Goal: Navigation & Orientation: Find specific page/section

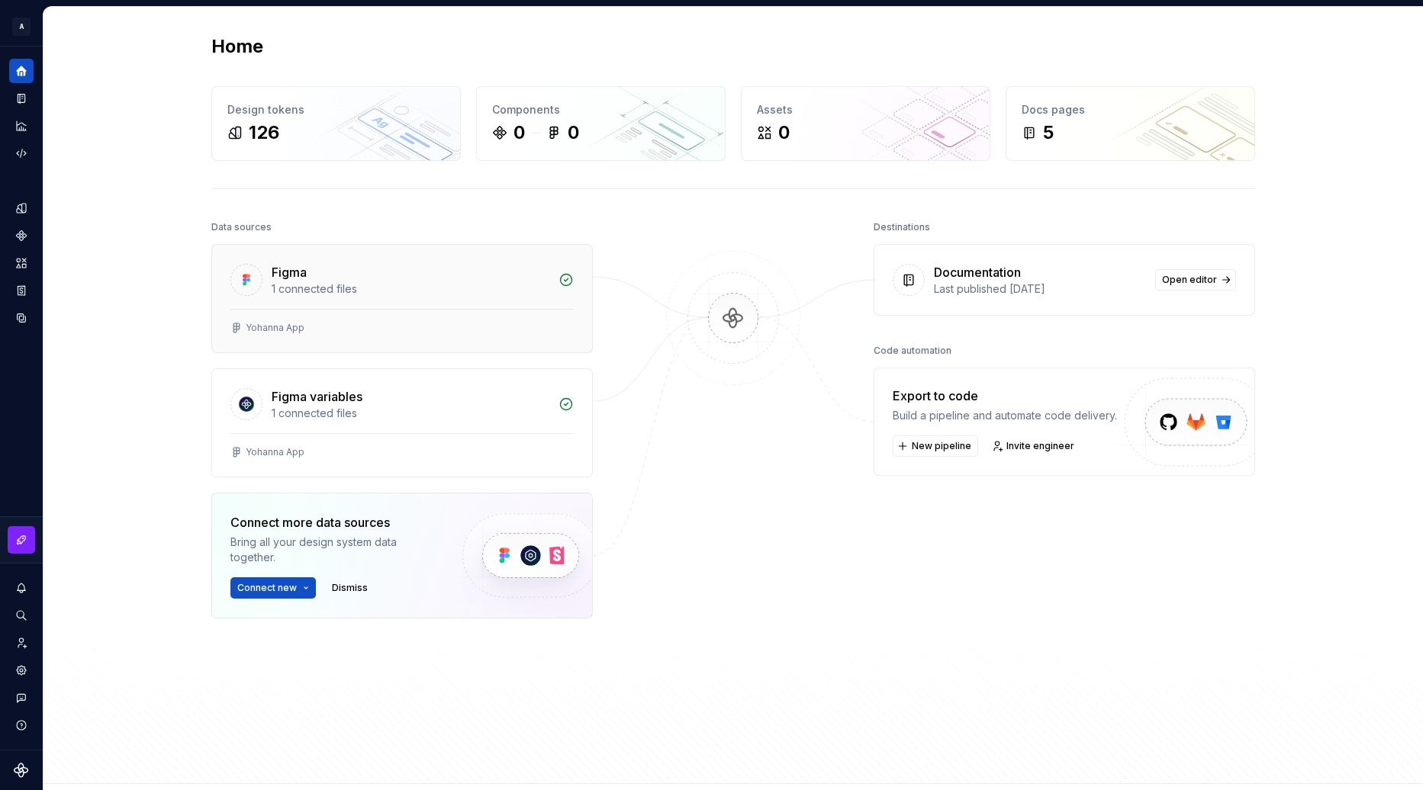
click at [401, 309] on div at bounding box center [401, 309] width 343 height 1
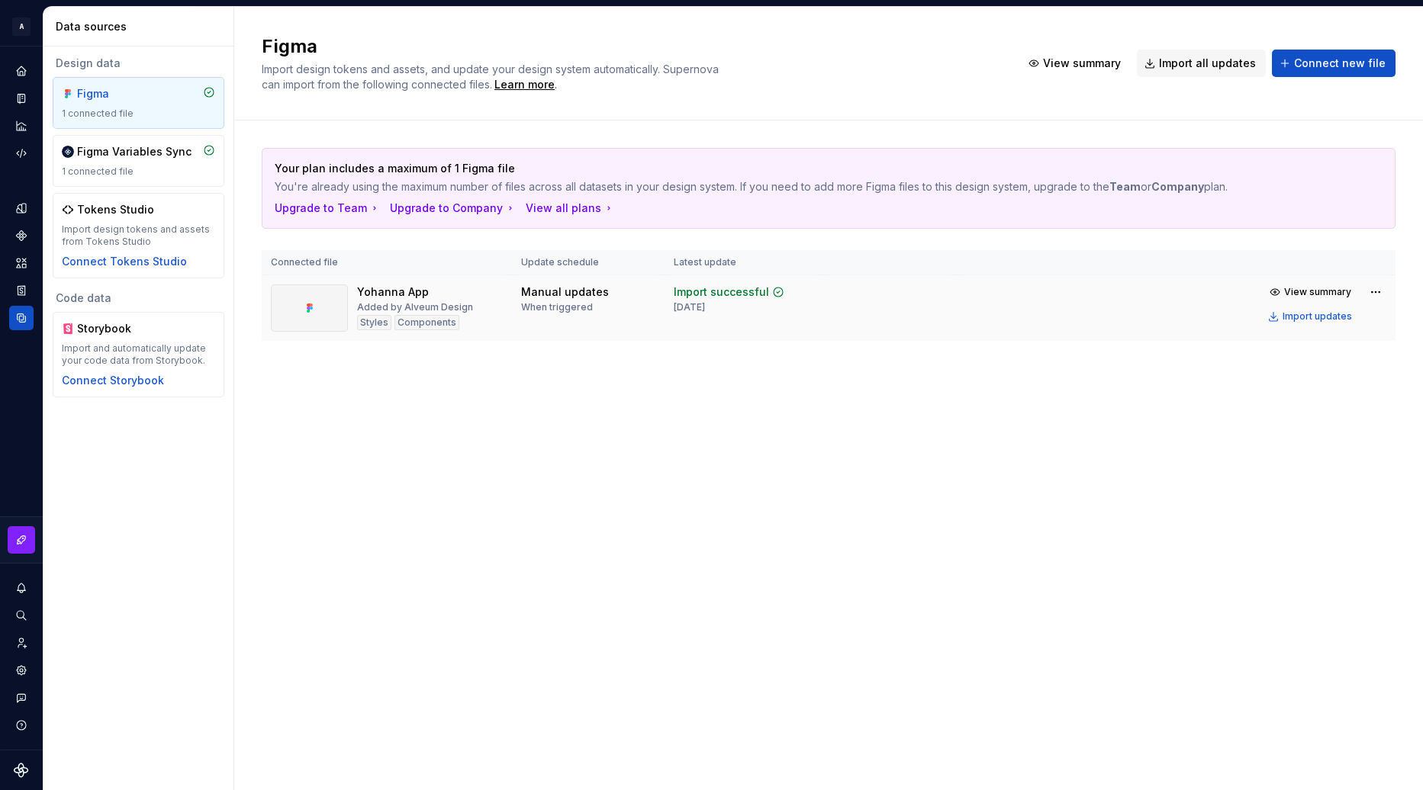
click at [518, 309] on td "Manual updates When triggered" at bounding box center [588, 308] width 153 height 66
click at [324, 310] on div at bounding box center [309, 308] width 77 height 47
click at [21, 75] on icon "Home" at bounding box center [21, 71] width 14 height 14
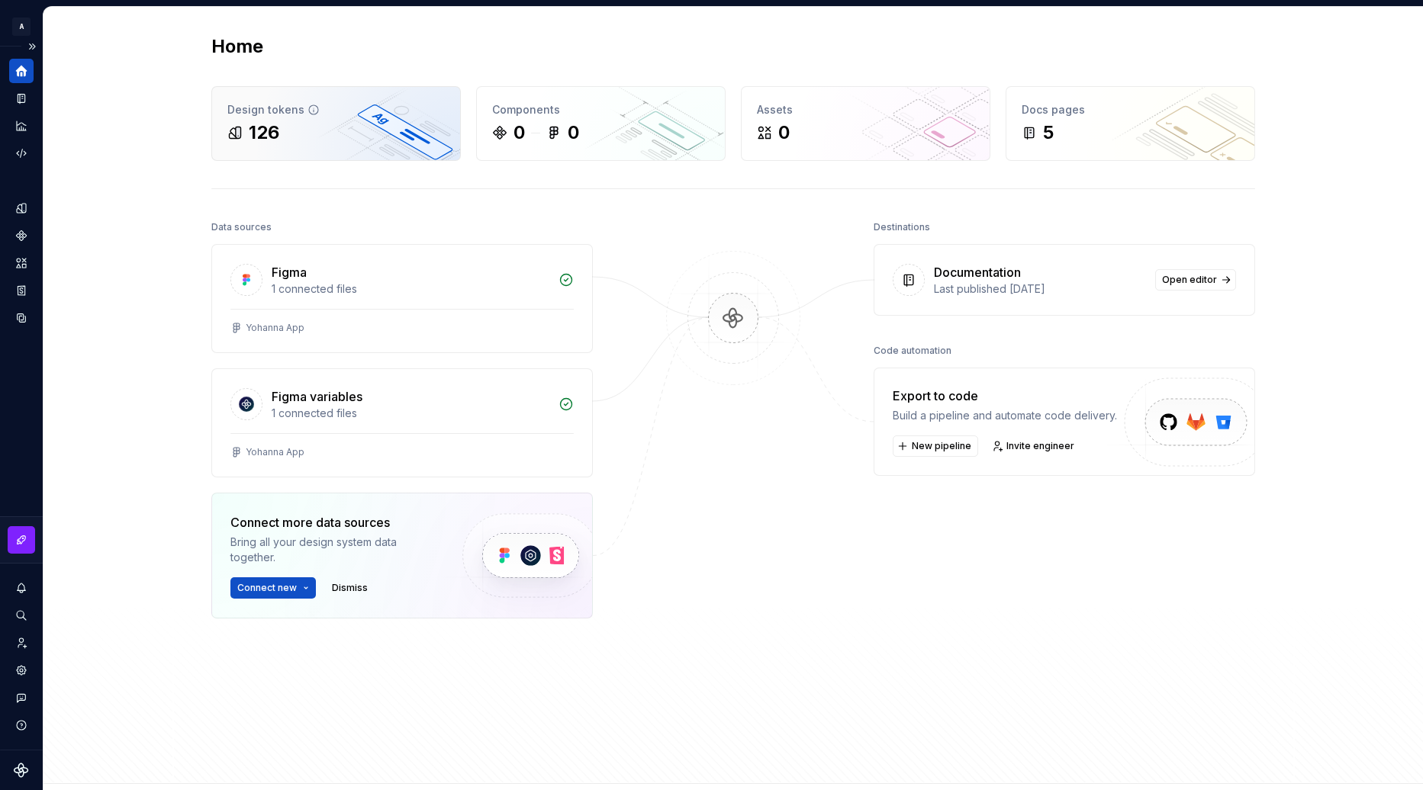
click at [359, 132] on div "126" at bounding box center [335, 133] width 217 height 24
click at [30, 772] on div at bounding box center [21, 771] width 43 height 40
click at [17, 768] on icon "Supernova Logo" at bounding box center [21, 770] width 14 height 14
click at [22, 670] on icon "Settings" at bounding box center [21, 671] width 14 height 14
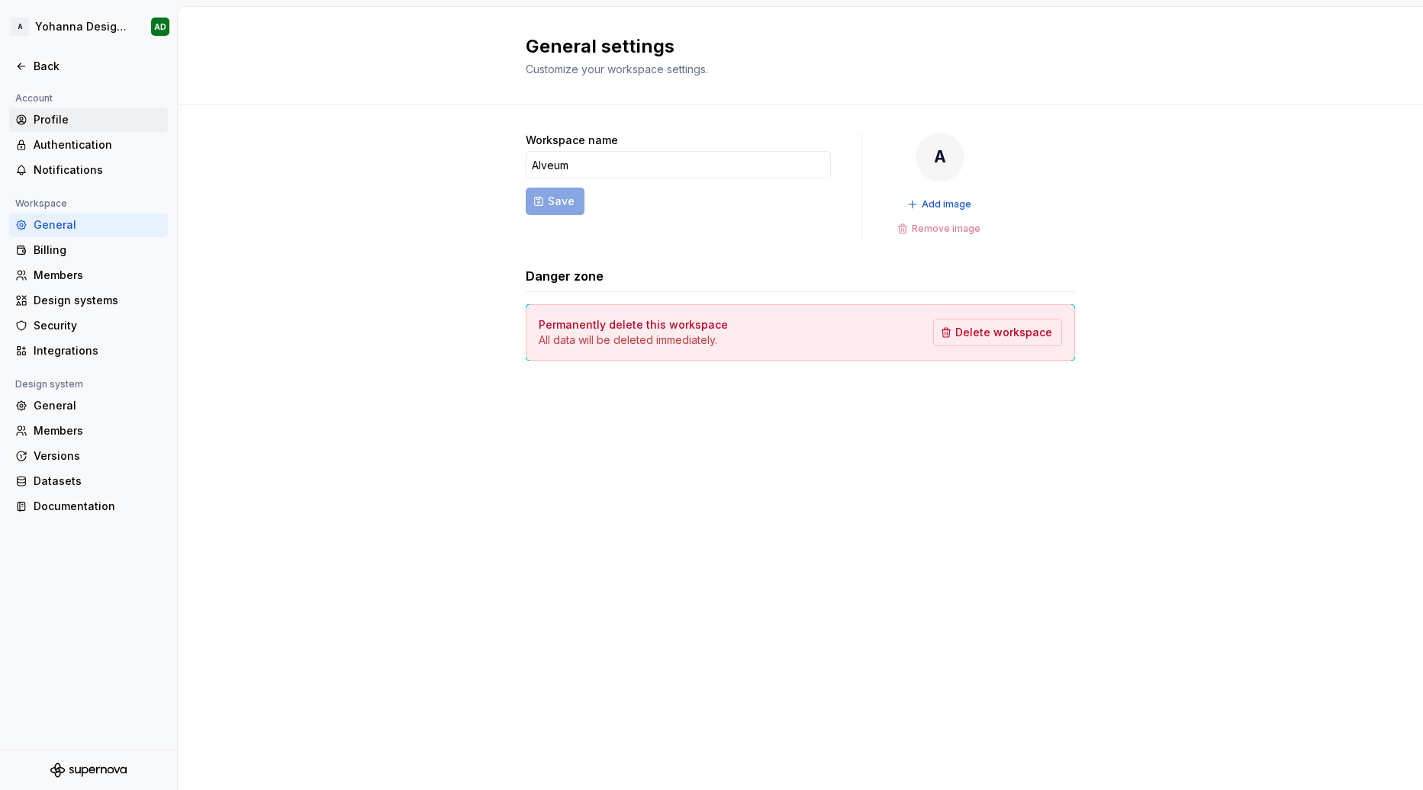
click at [60, 124] on div "Profile" at bounding box center [98, 119] width 128 height 15
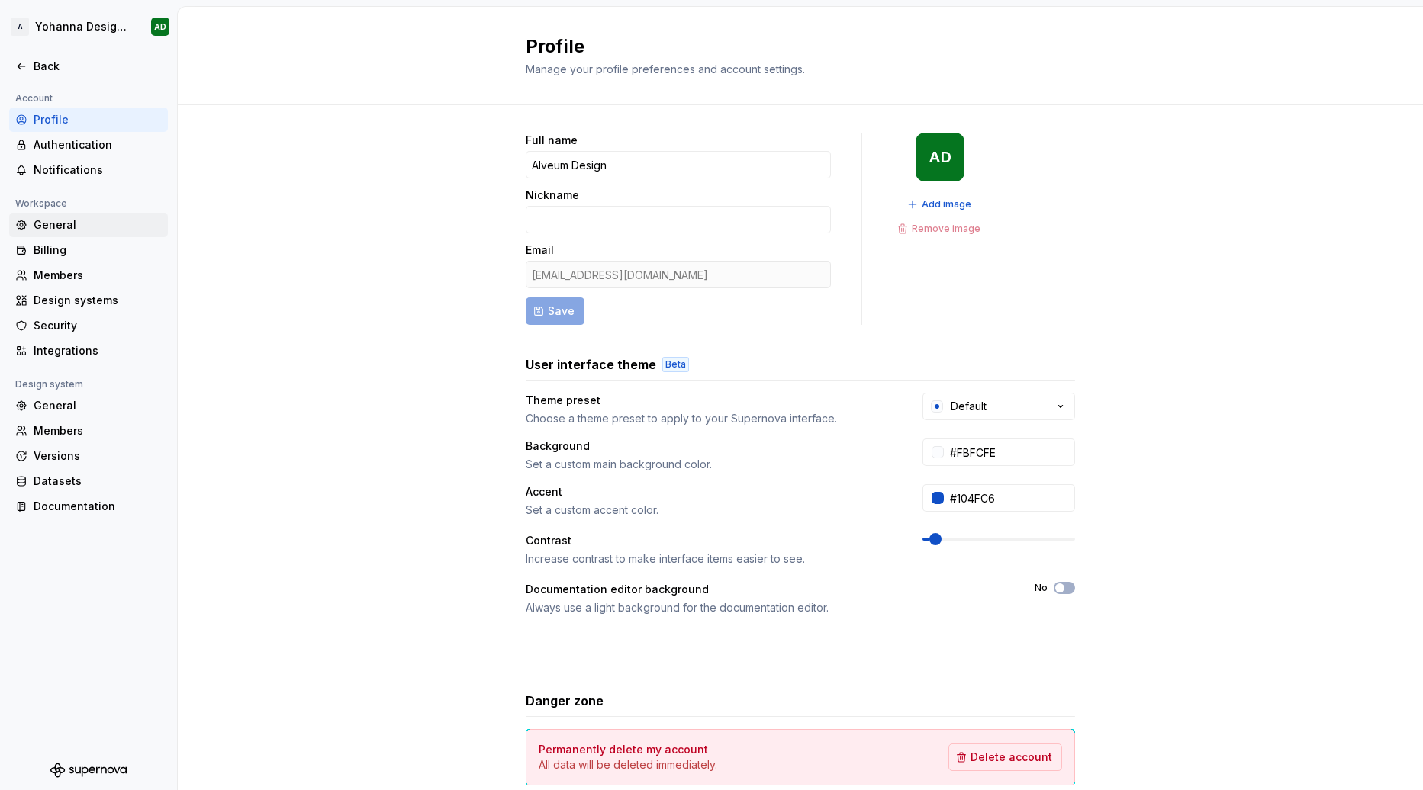
click at [80, 218] on div "General" at bounding box center [98, 224] width 128 height 15
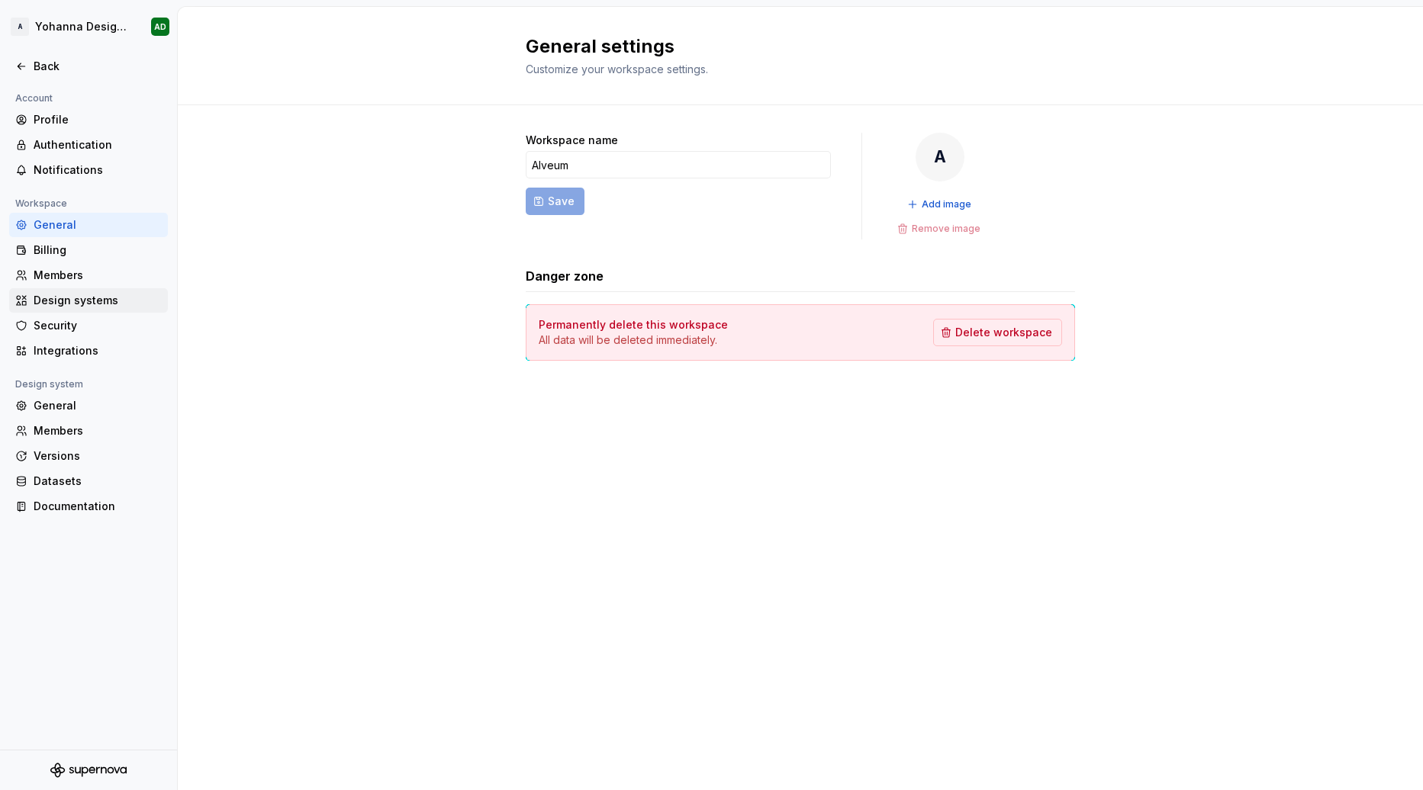
click at [87, 295] on div "Design systems" at bounding box center [98, 300] width 128 height 15
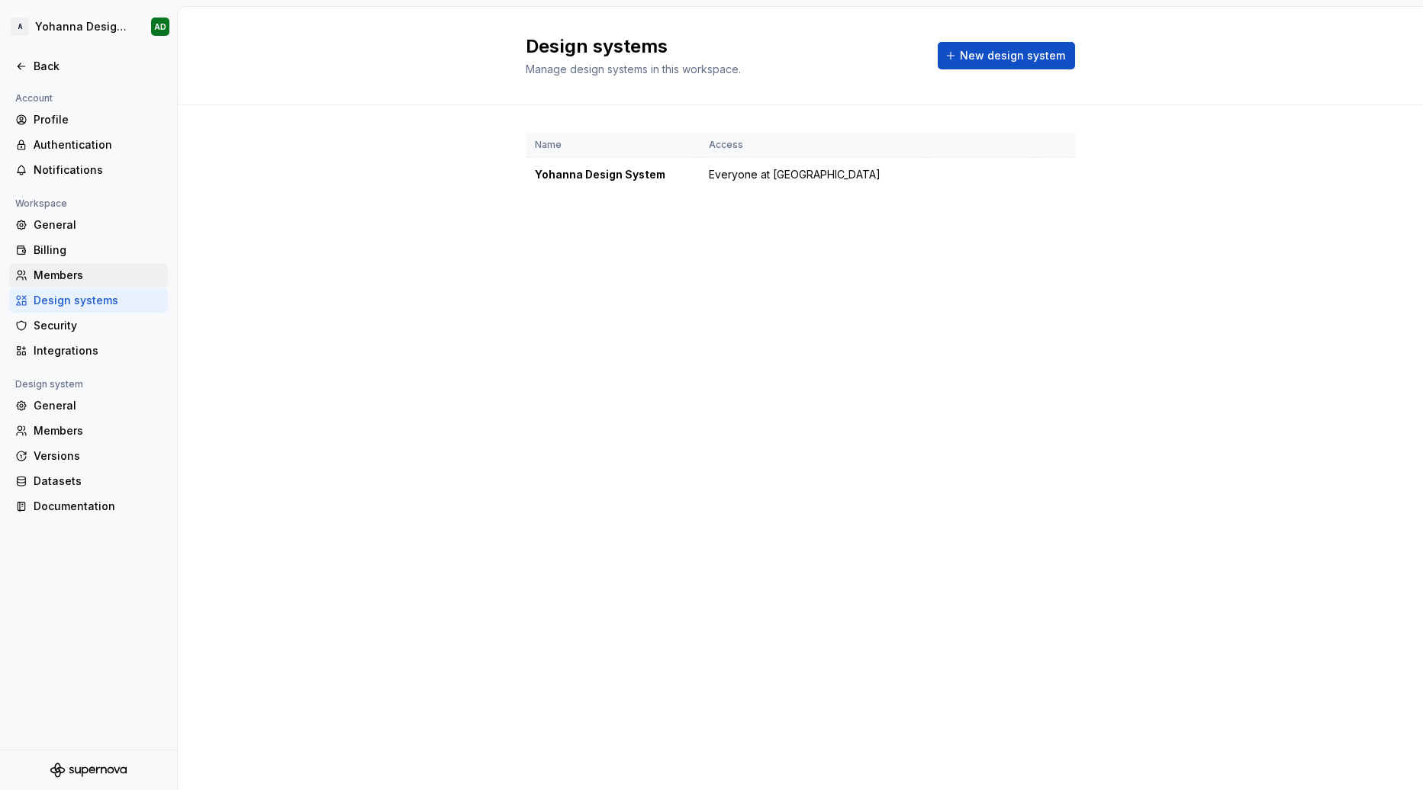
click at [67, 275] on div "Members" at bounding box center [98, 275] width 128 height 15
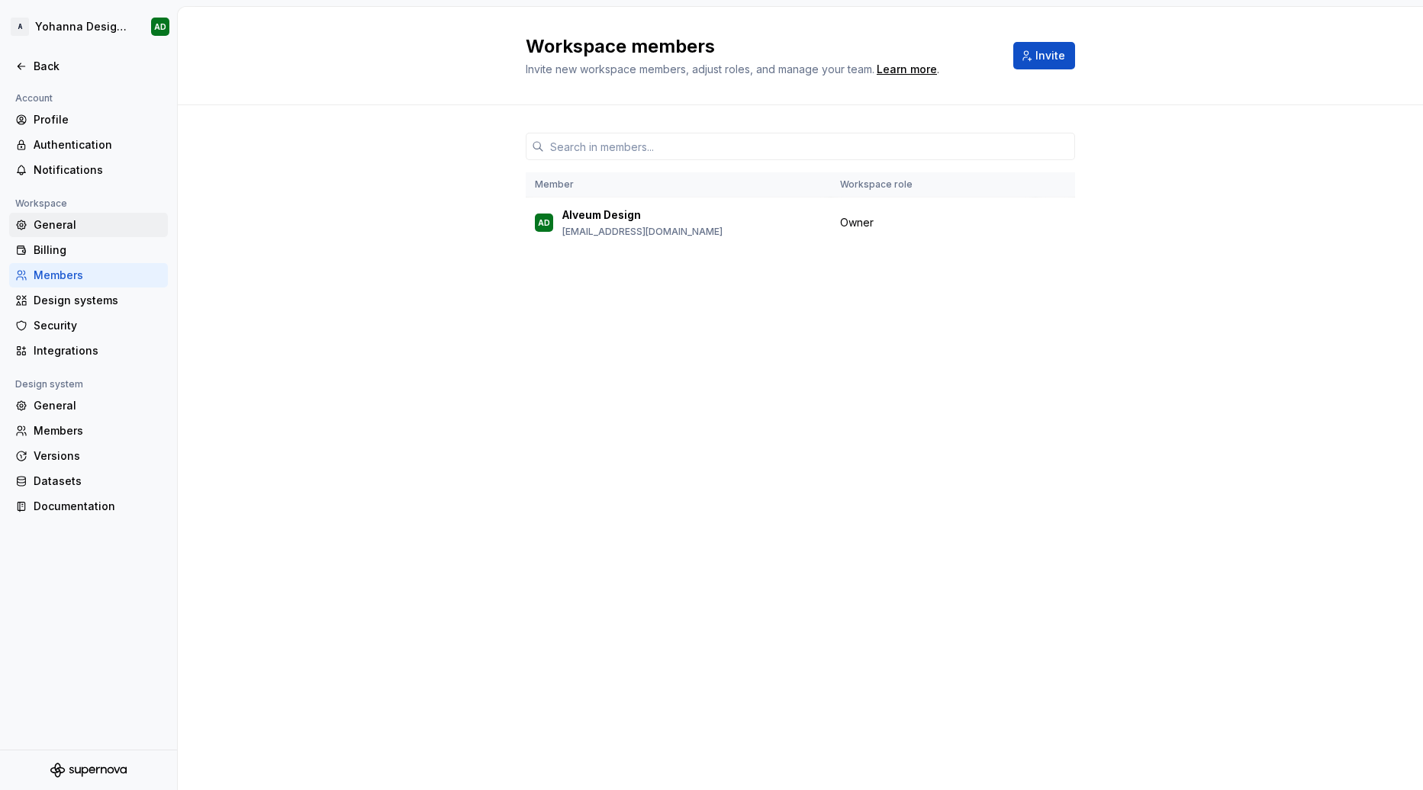
click at [65, 228] on div "General" at bounding box center [98, 224] width 128 height 15
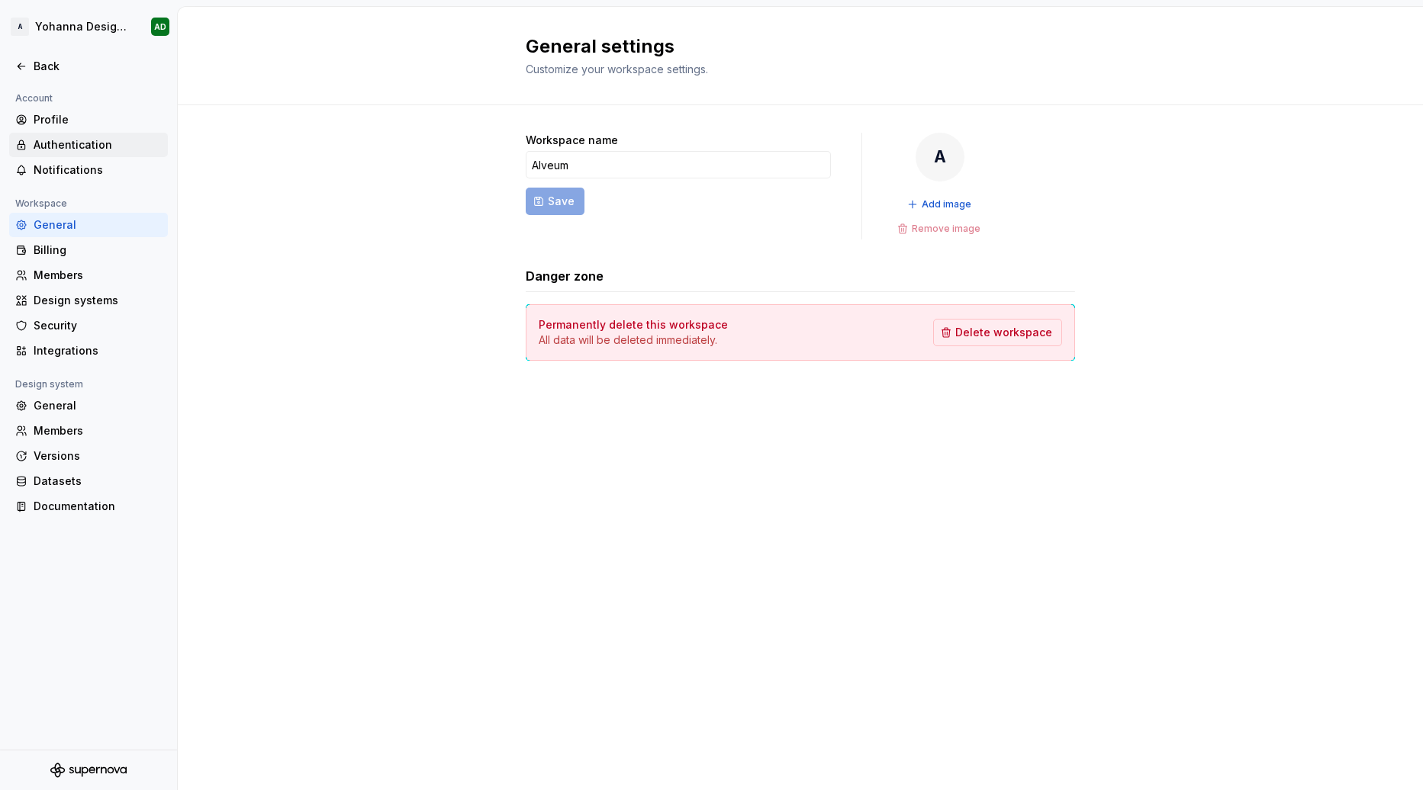
click at [100, 139] on div "Authentication" at bounding box center [98, 144] width 128 height 15
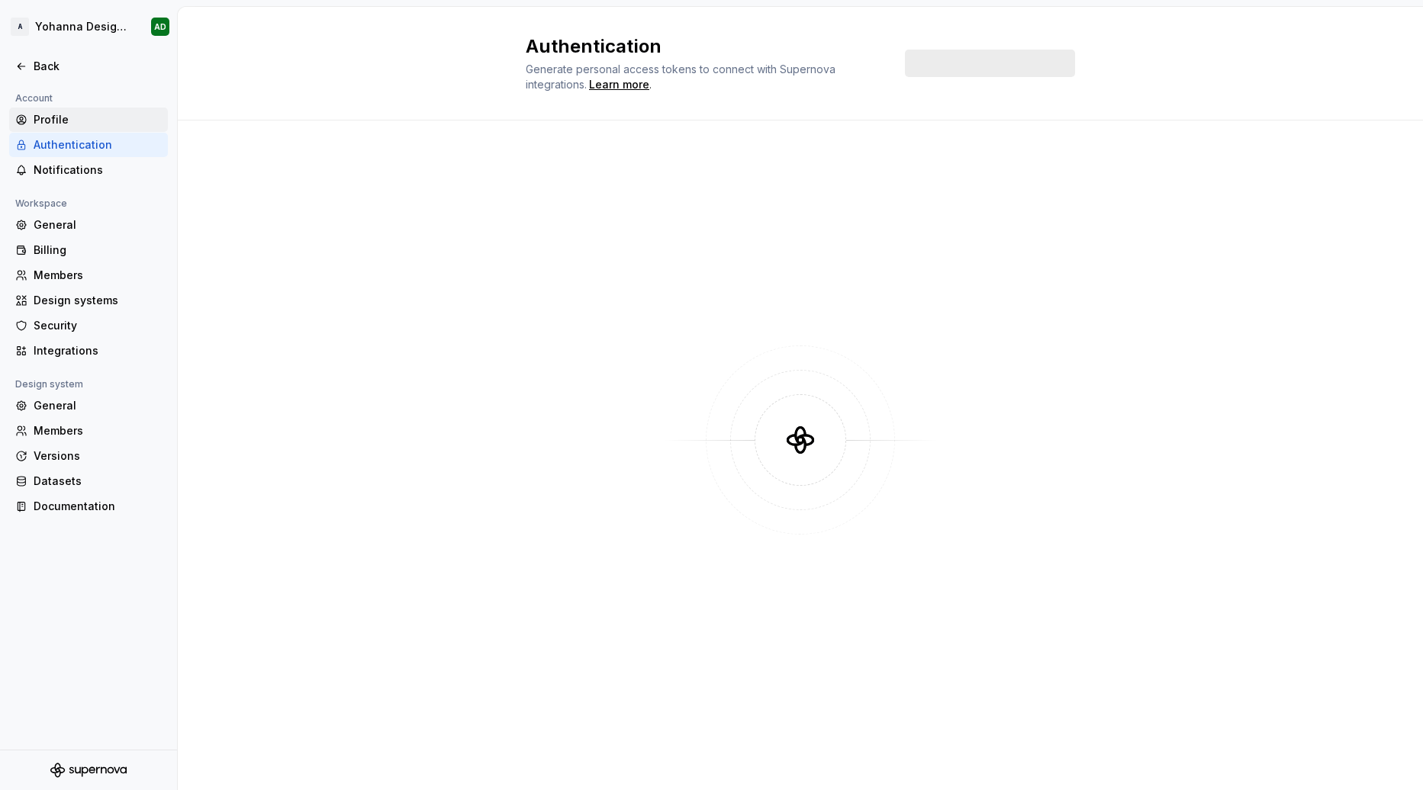
click at [79, 114] on div "Profile" at bounding box center [98, 119] width 128 height 15
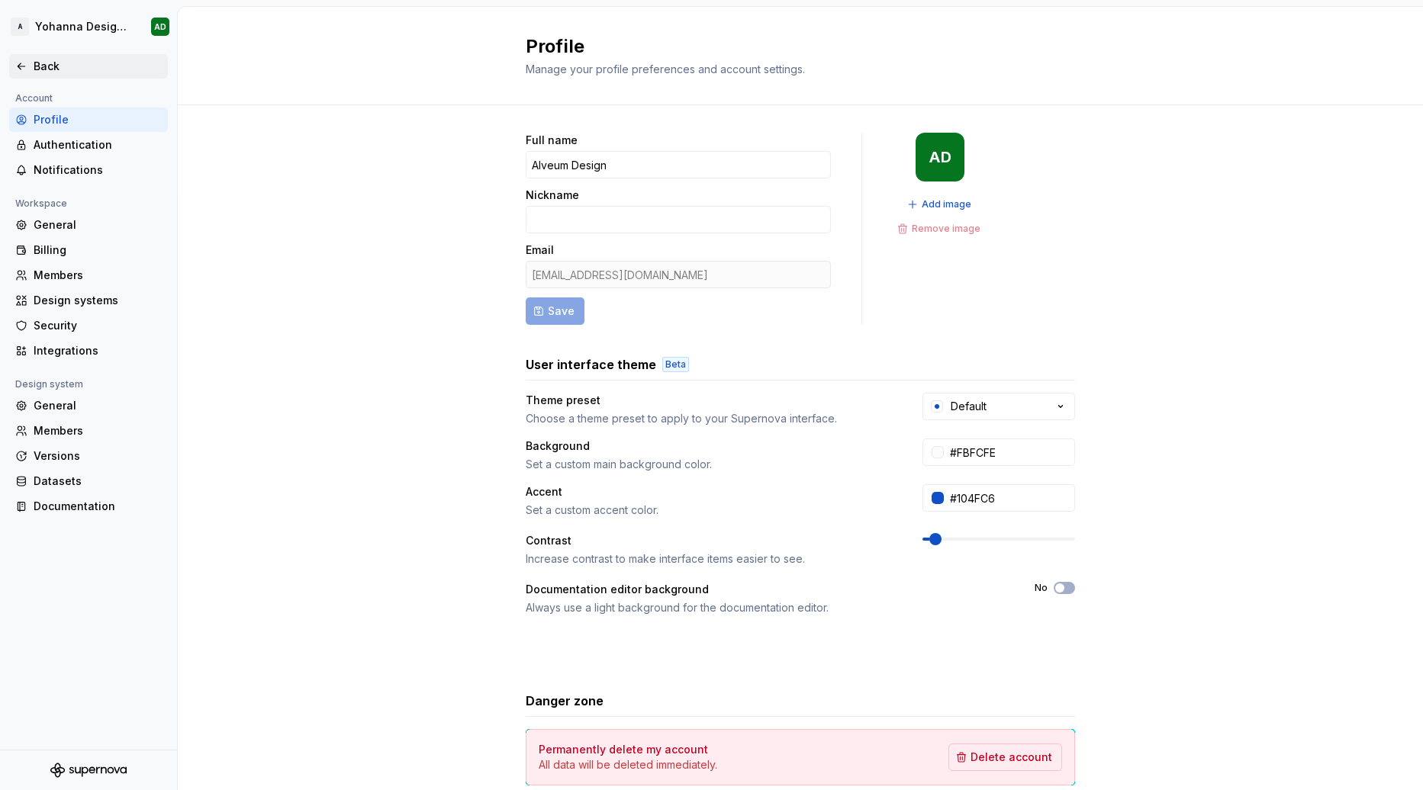
click at [28, 73] on div "Back" at bounding box center [88, 66] width 146 height 15
